Goal: Task Accomplishment & Management: Manage account settings

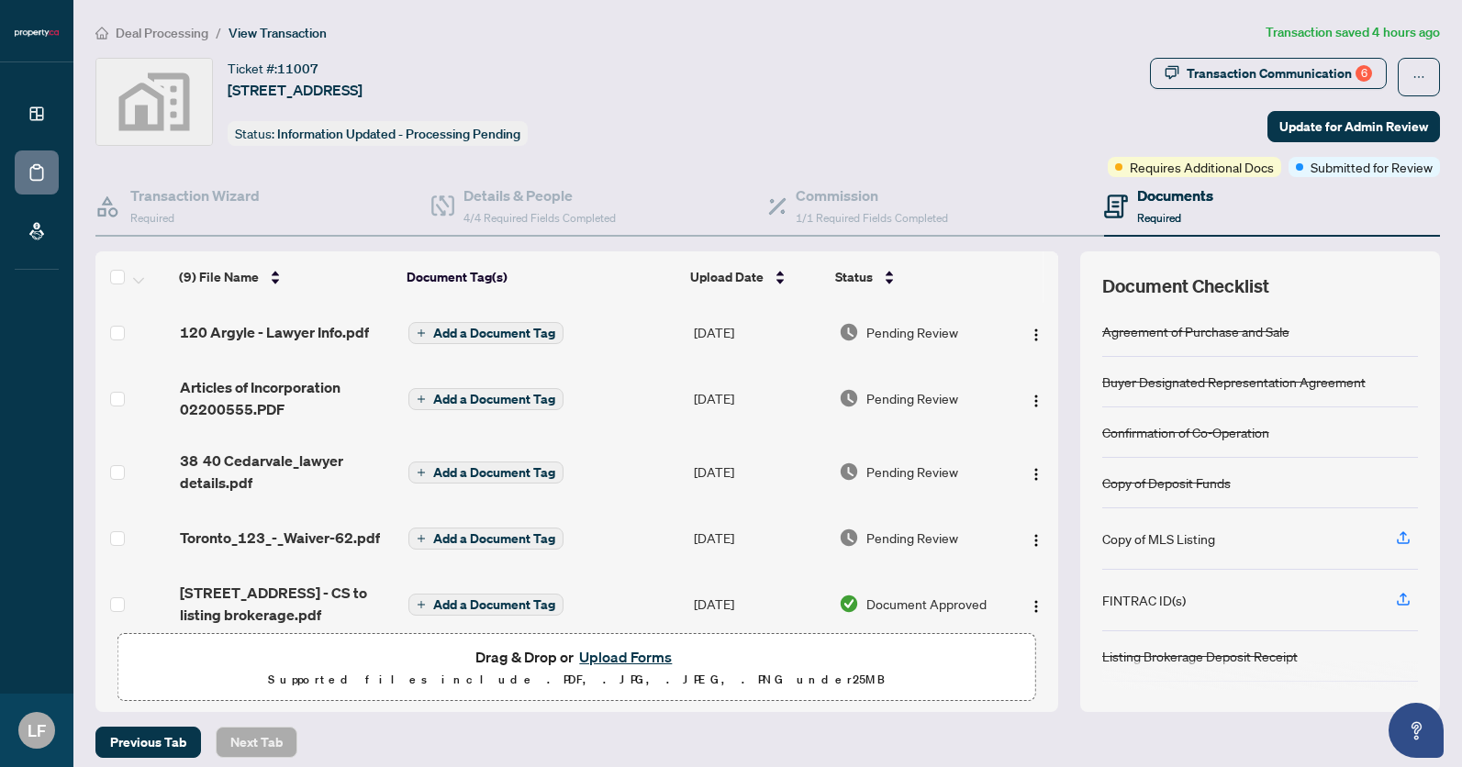
scroll to position [12, 0]
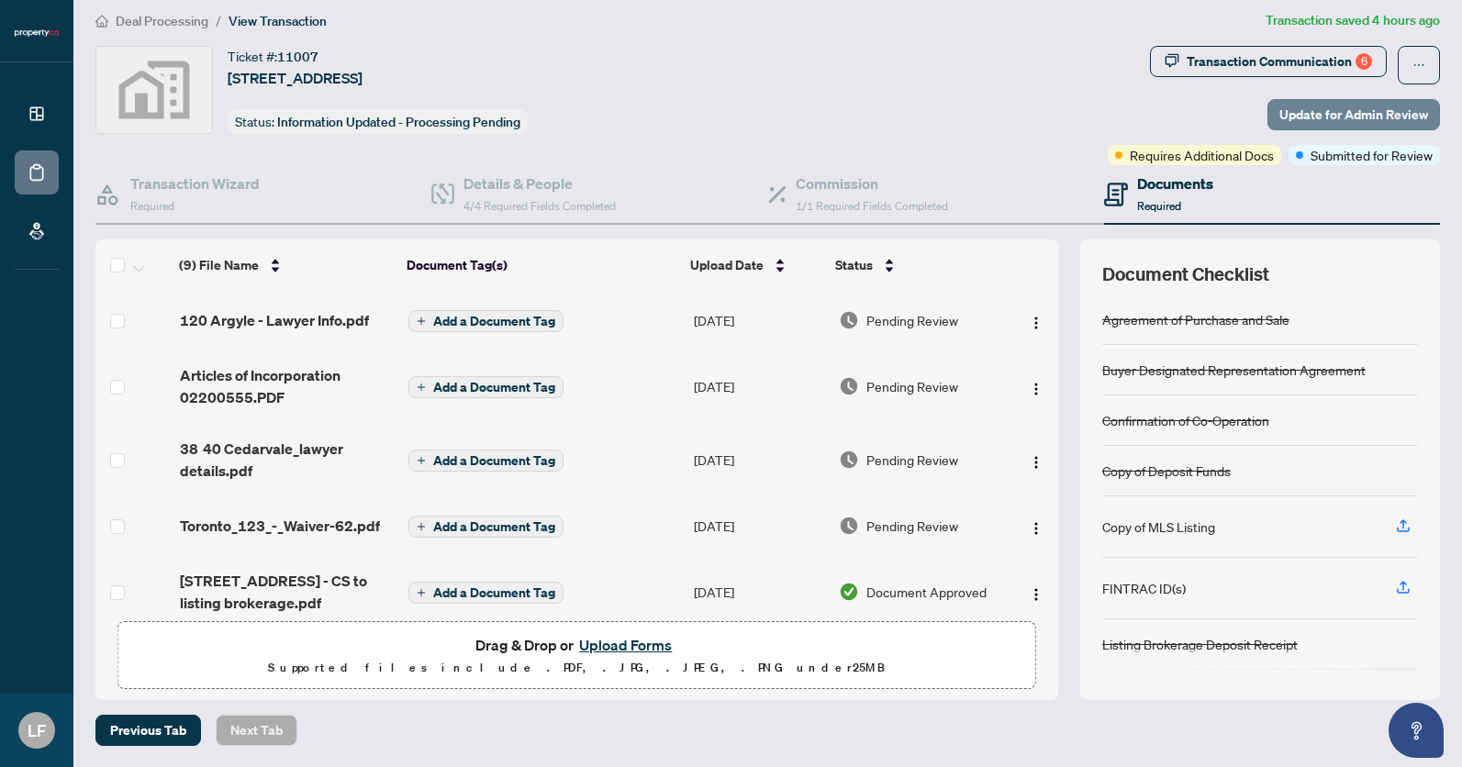
click at [1310, 117] on span "Update for Admin Review" at bounding box center [1353, 114] width 149 height 29
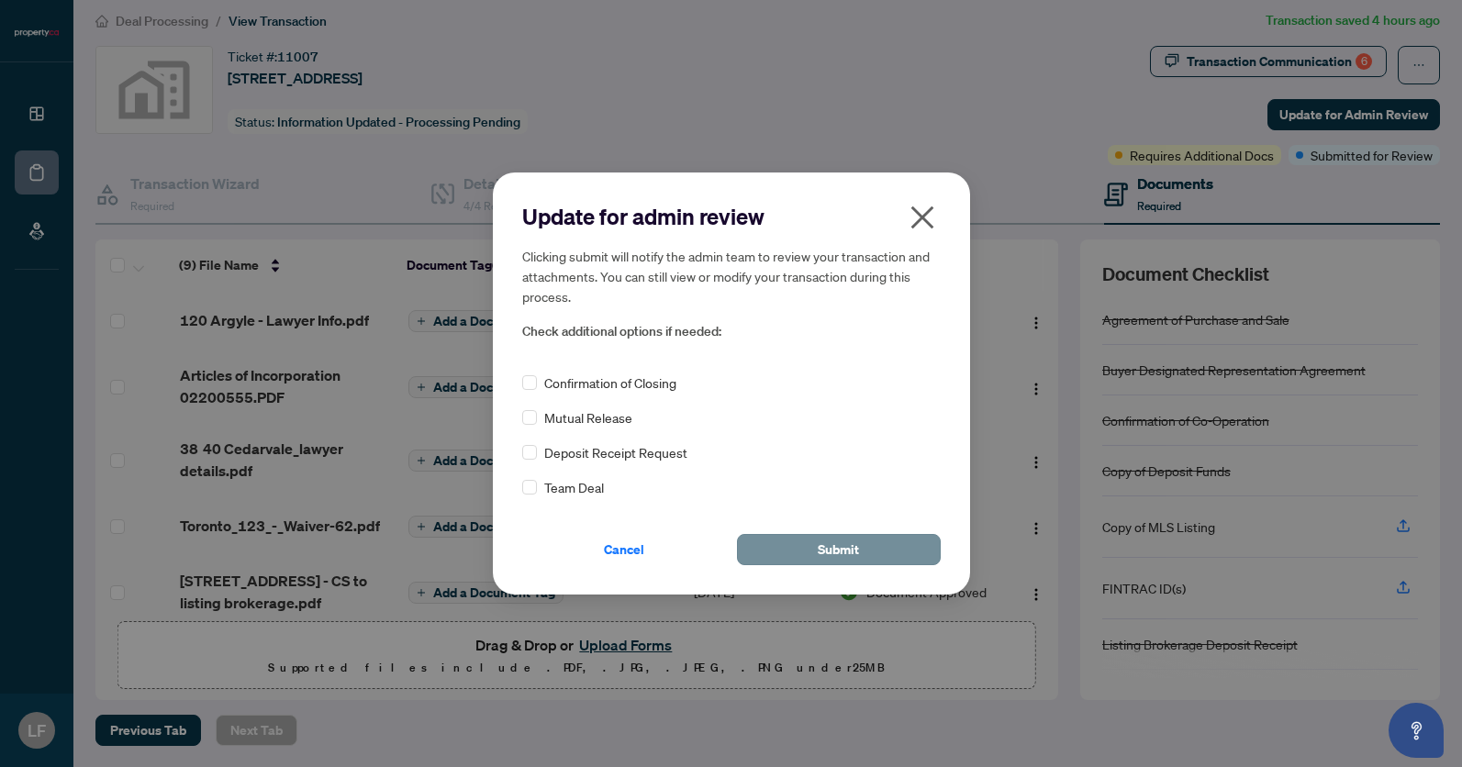
click at [858, 552] on span "Submit" at bounding box center [838, 549] width 41 height 29
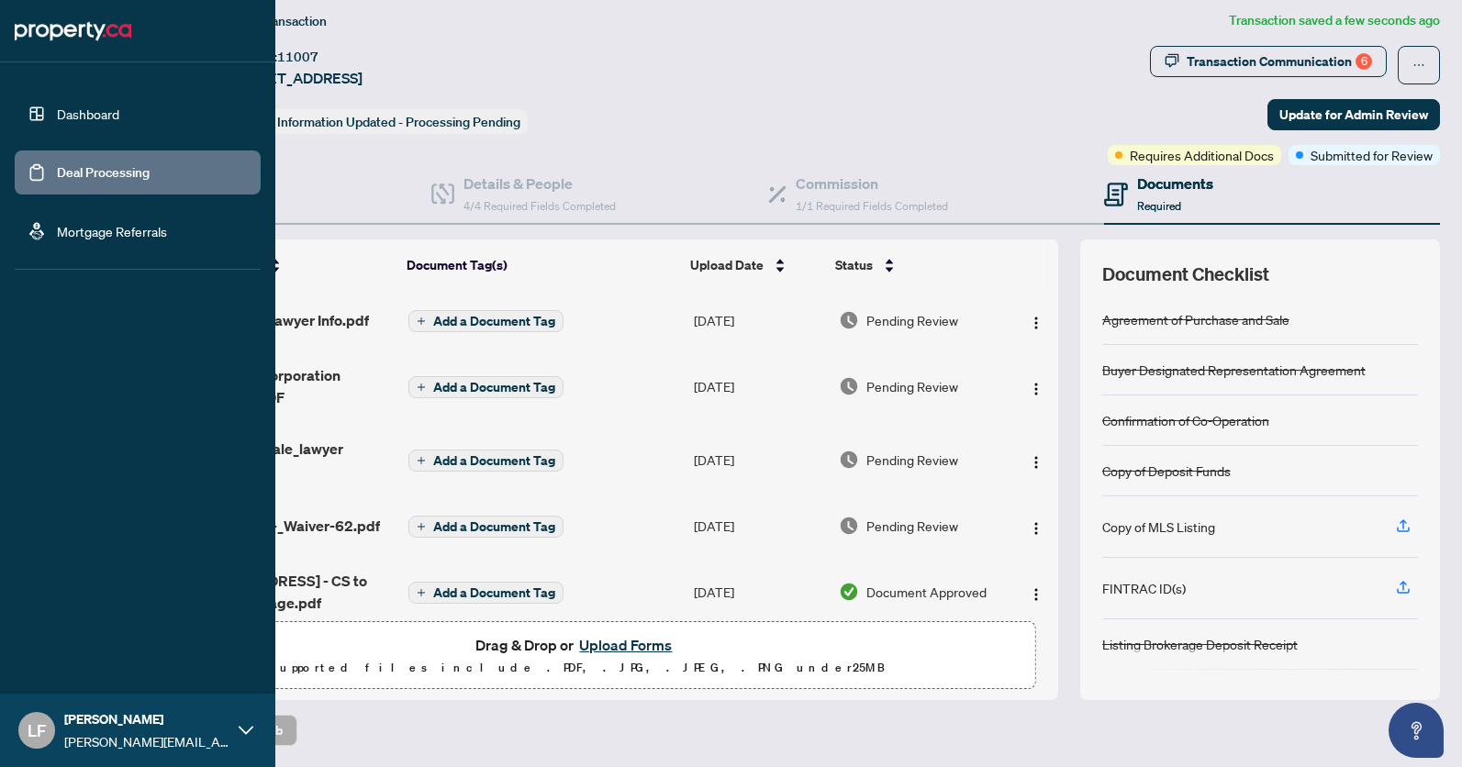
click at [42, 112] on body "Dashboard Deal Processing Mortgage Referrals [PERSON_NAME] Fridman [EMAIL_ADDRE…" at bounding box center [731, 383] width 1462 height 767
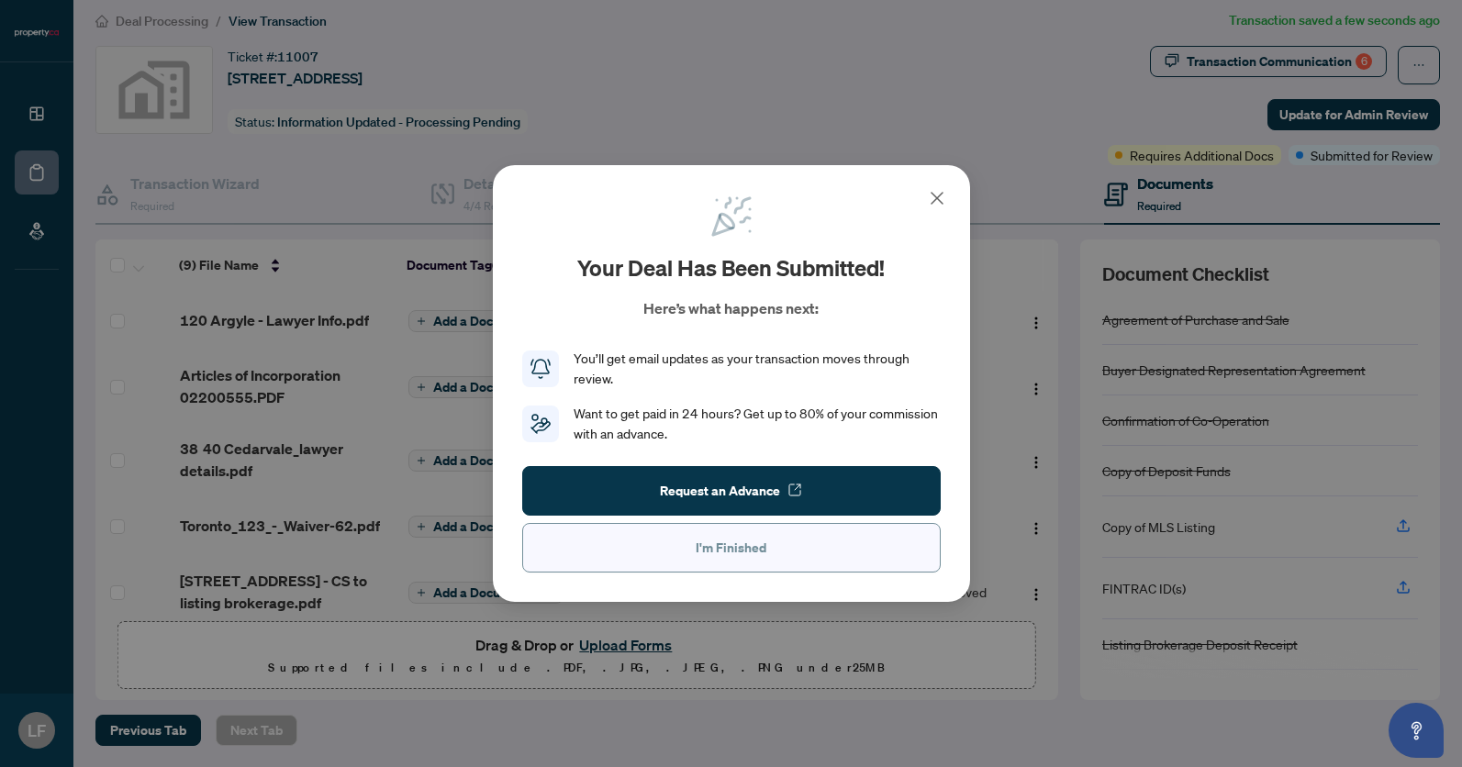
click at [729, 560] on span "I'm Finished" at bounding box center [731, 547] width 71 height 29
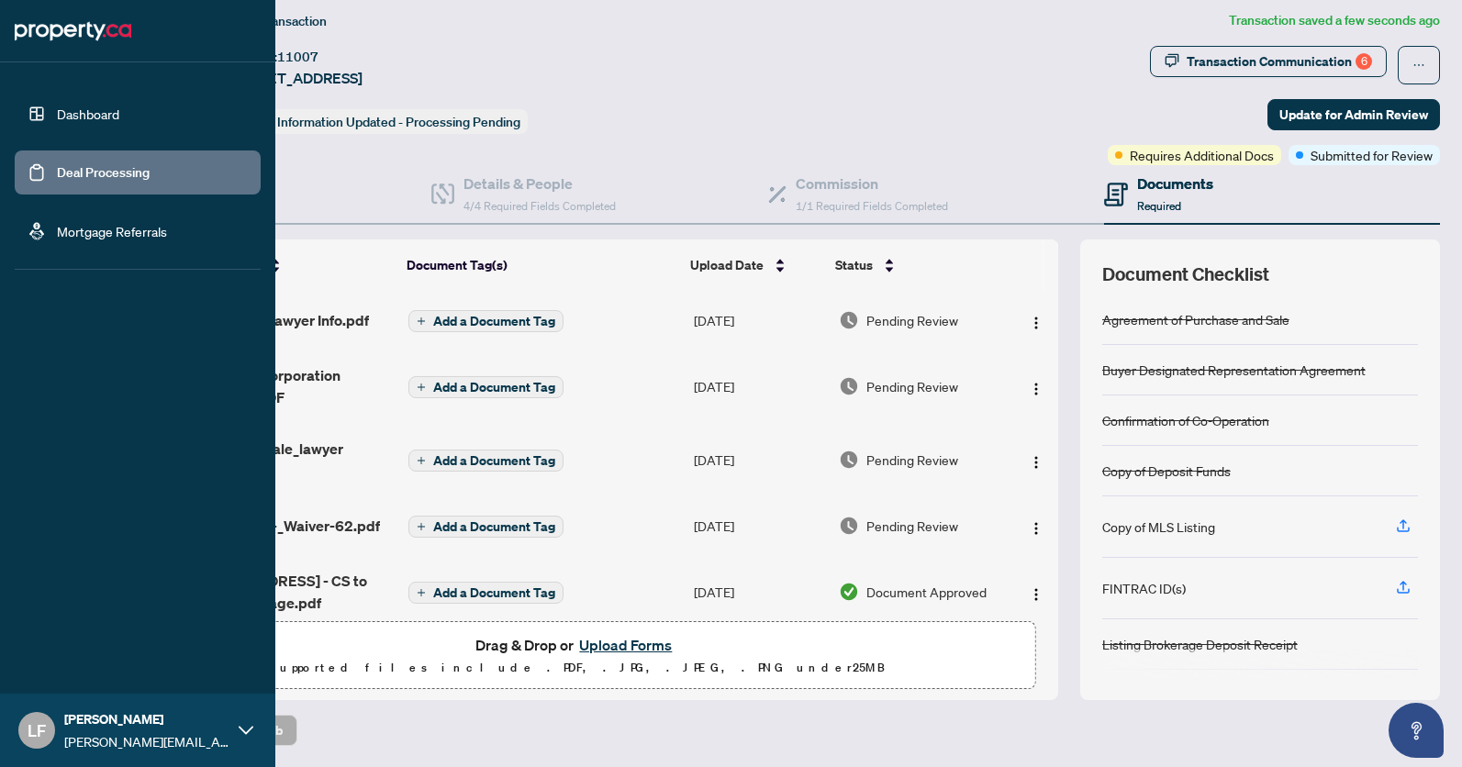
click at [100, 122] on link "Dashboard" at bounding box center [88, 114] width 62 height 17
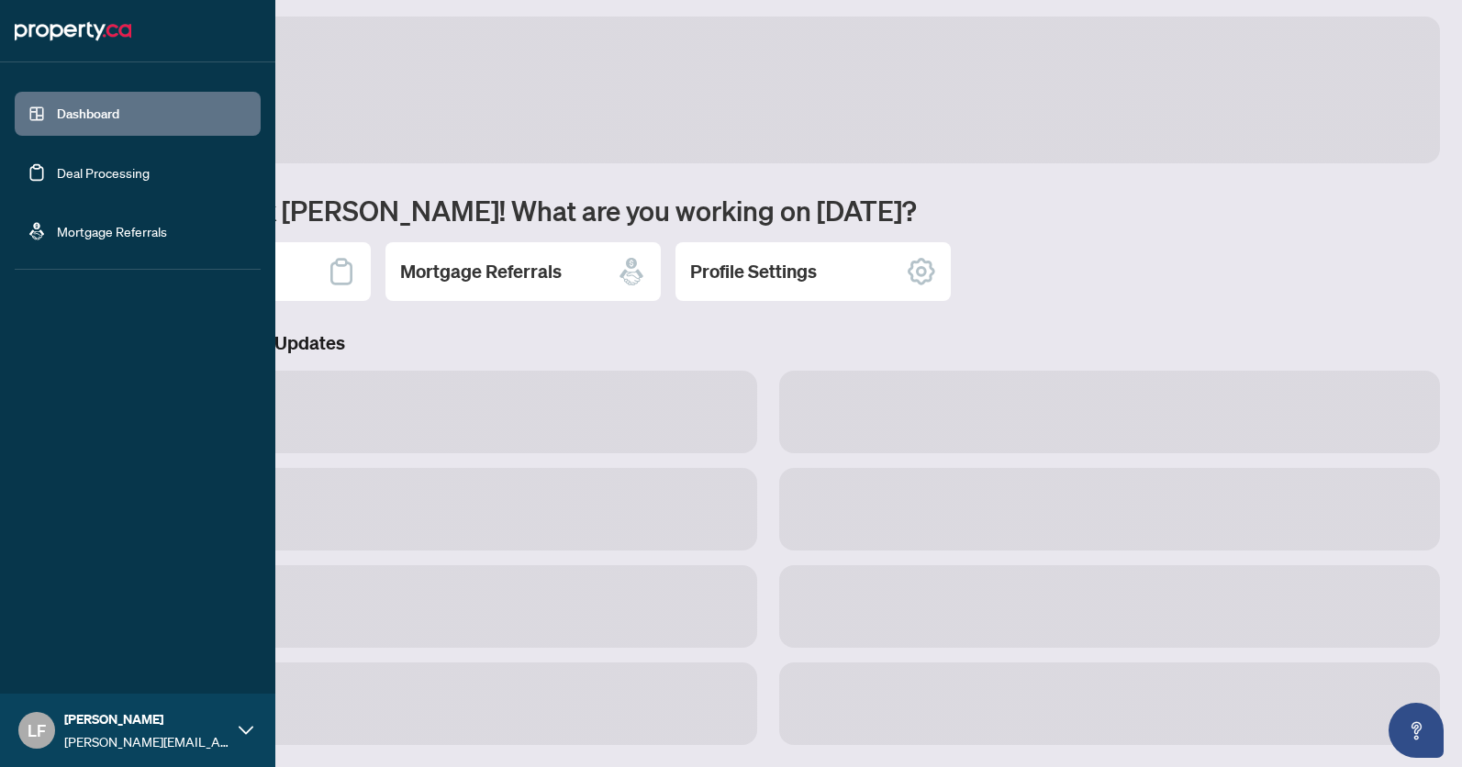
scroll to position [6, 0]
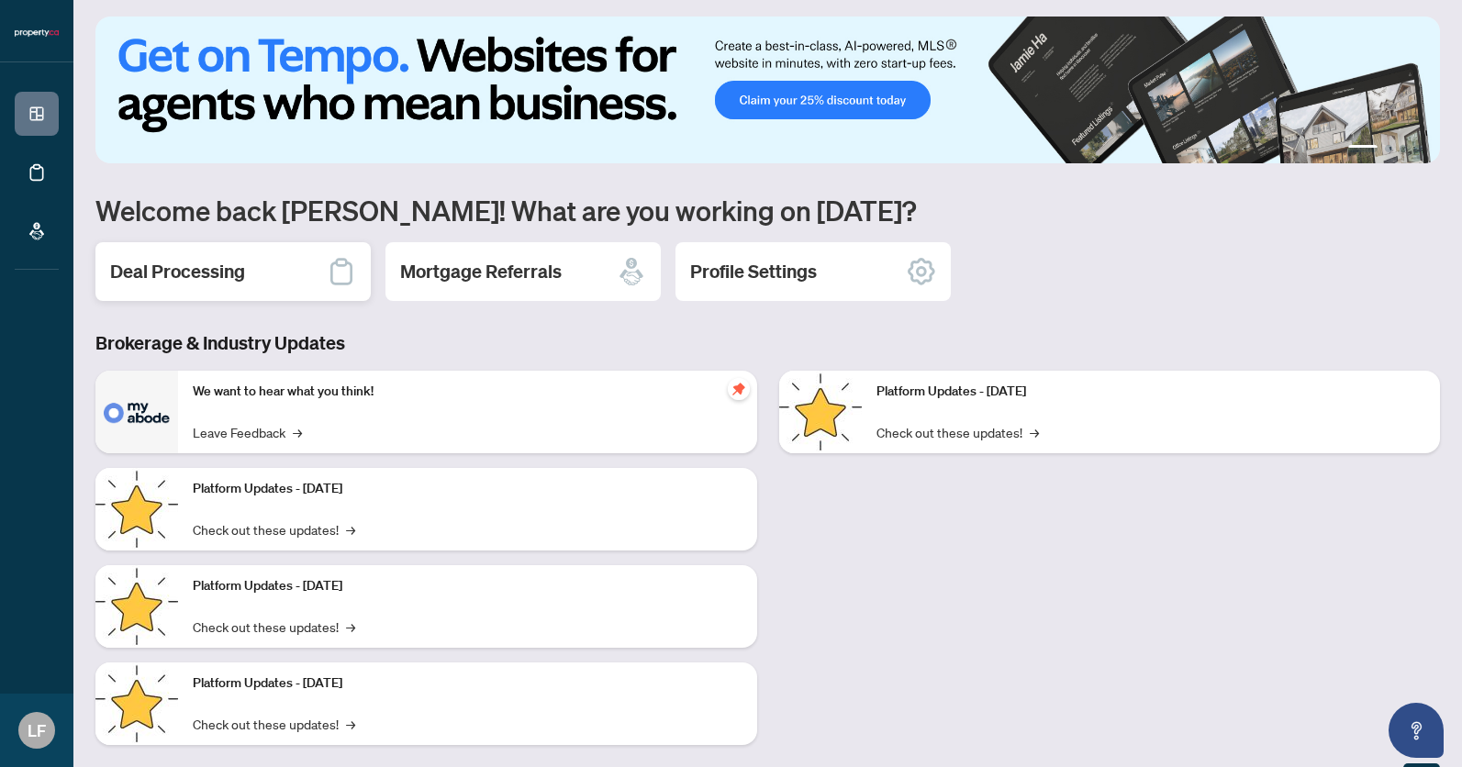
click at [236, 284] on h2 "Deal Processing" at bounding box center [177, 272] width 135 height 26
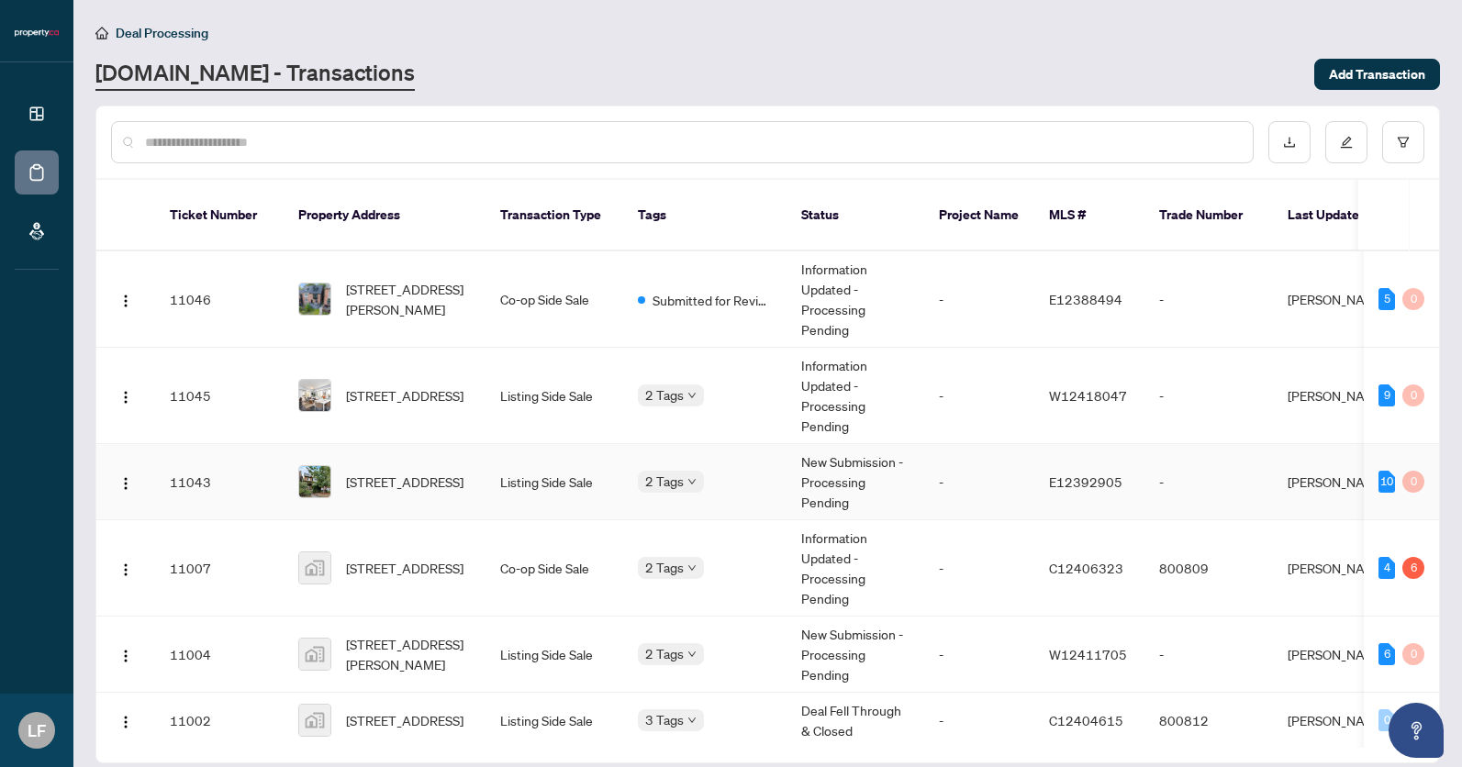
click at [405, 472] on span "[STREET_ADDRESS]" at bounding box center [404, 482] width 117 height 20
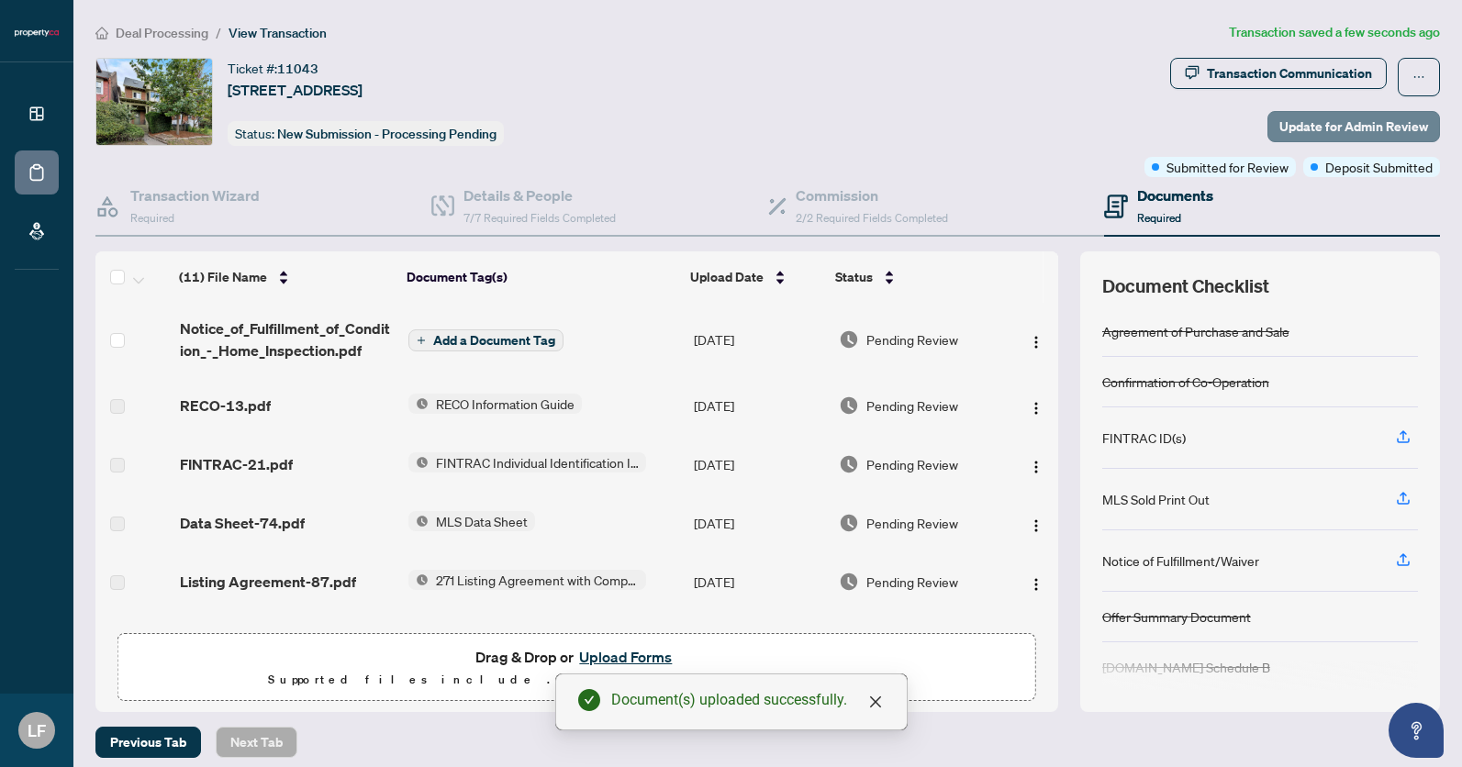
click at [1318, 120] on span "Update for Admin Review" at bounding box center [1353, 126] width 149 height 29
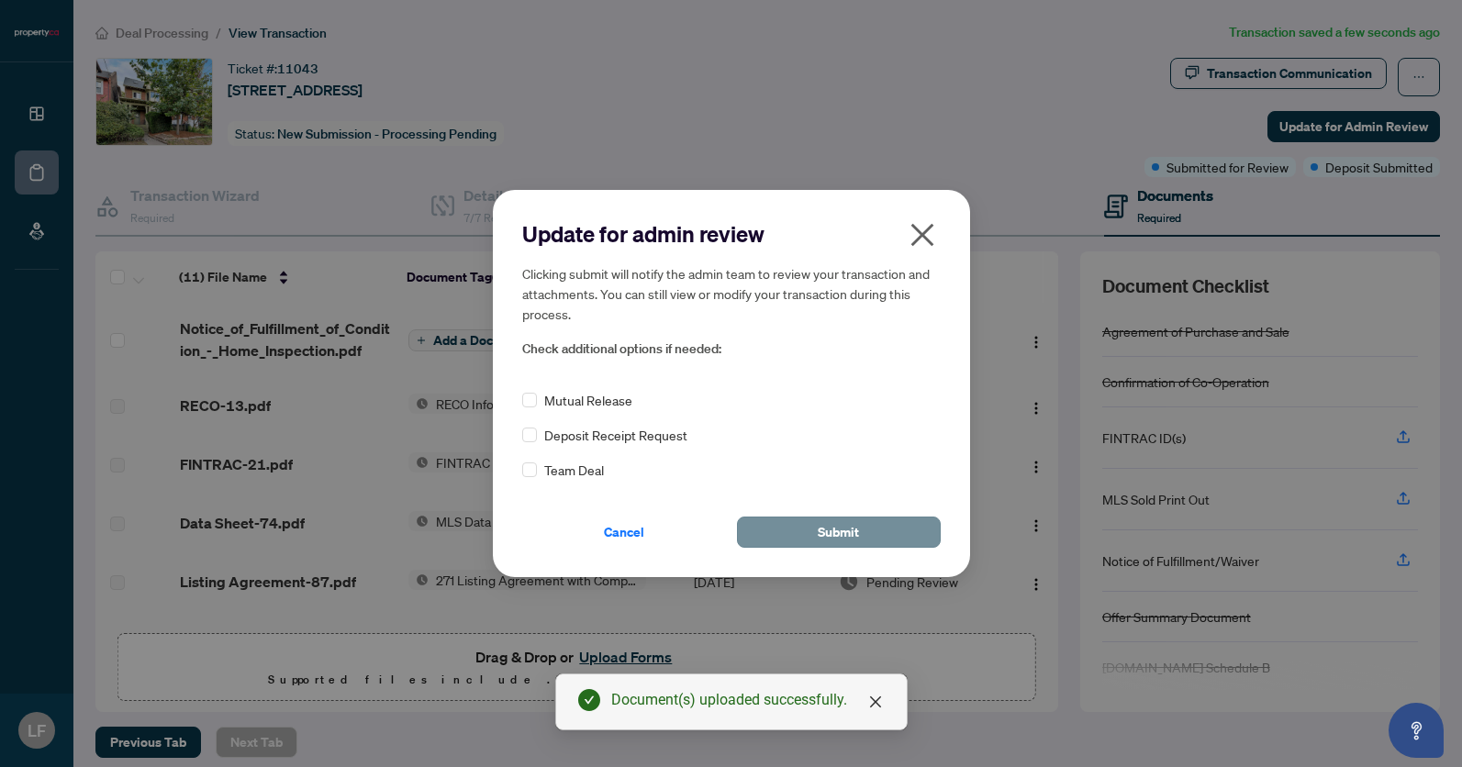
click at [885, 543] on button "Submit" at bounding box center [839, 532] width 204 height 31
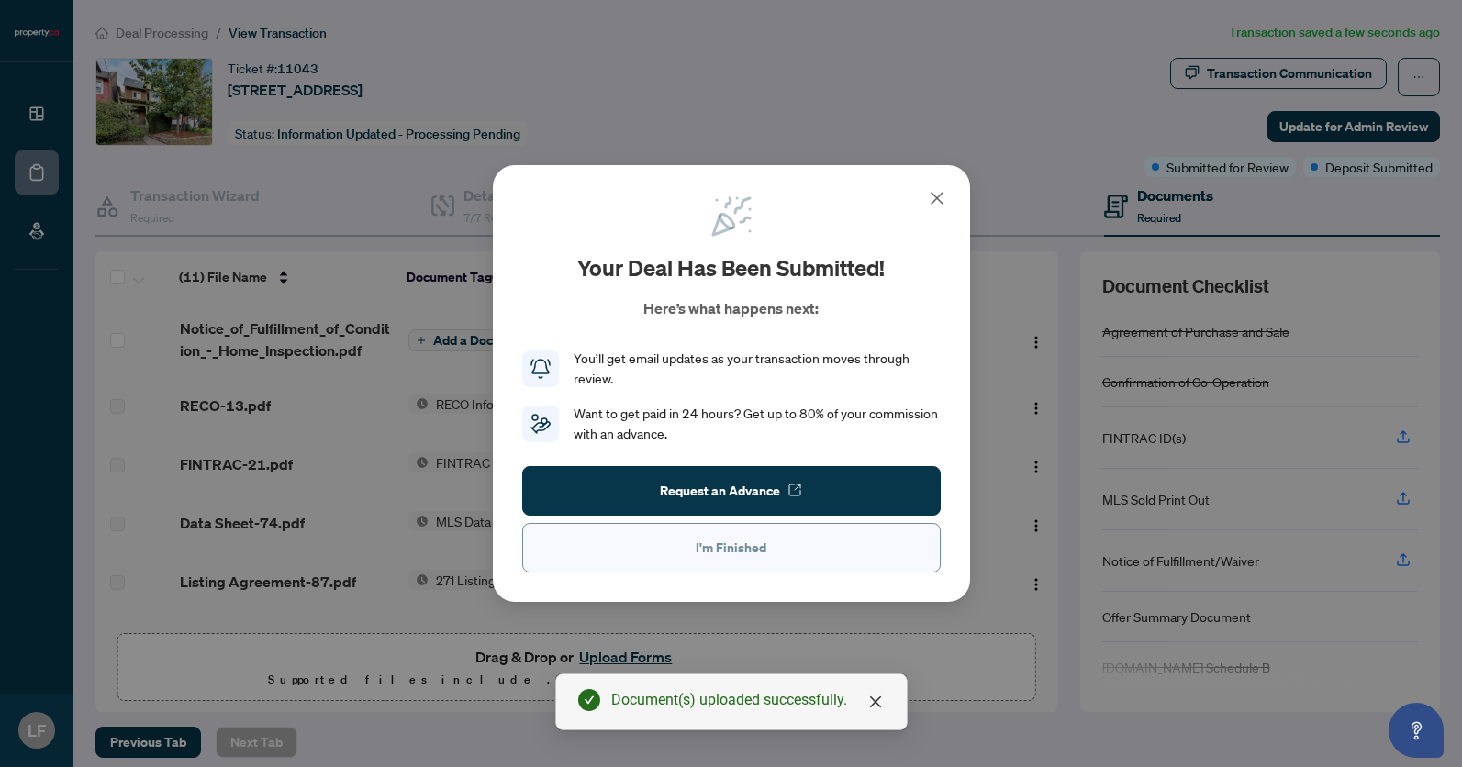
click at [709, 550] on span "I'm Finished" at bounding box center [731, 547] width 71 height 29
